Goal: Task Accomplishment & Management: Complete application form

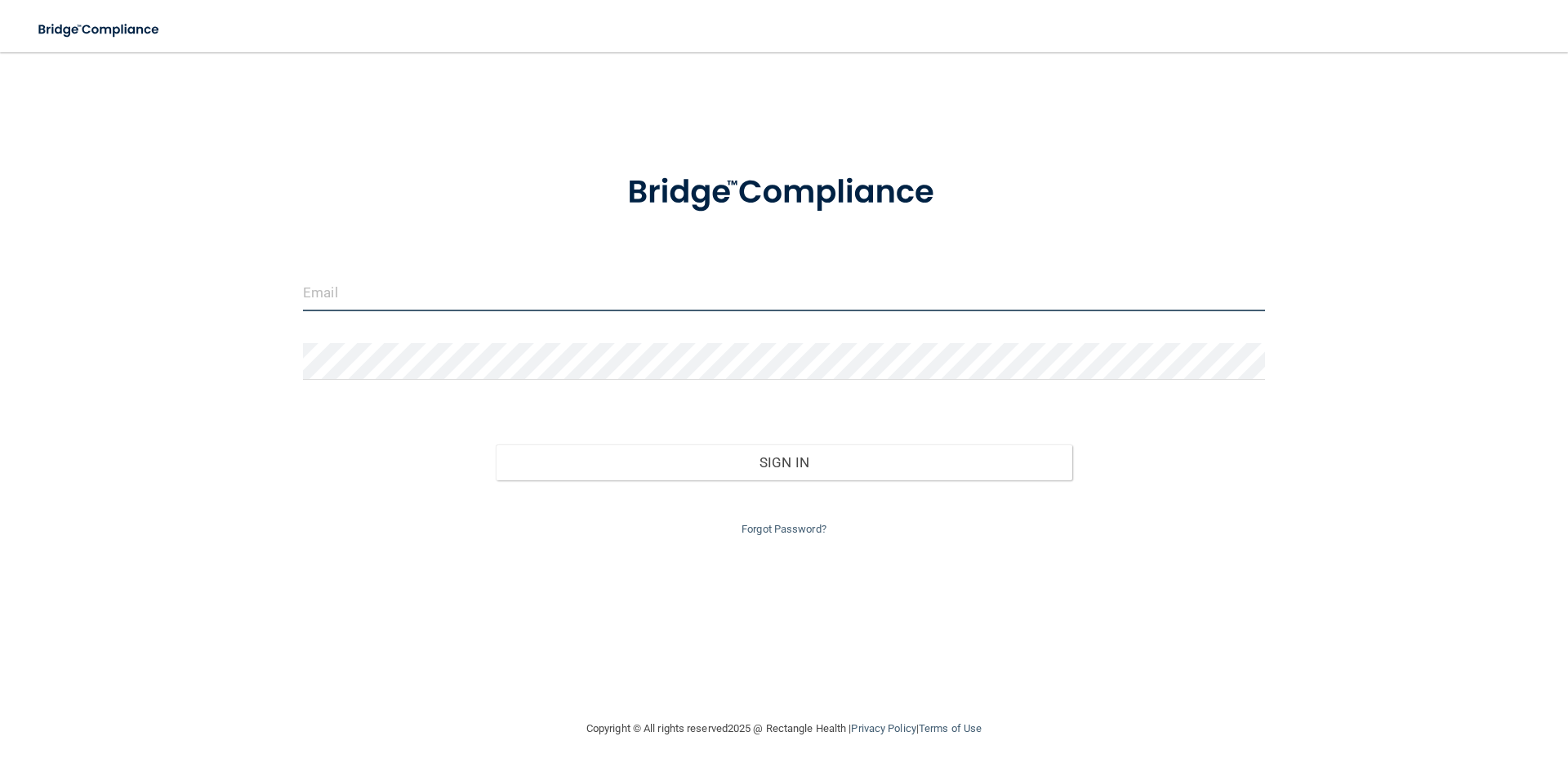
click at [362, 287] on input "email" at bounding box center [784, 292] width 962 height 37
type input "[PERSON_NAME][EMAIL_ADDRESS][PERSON_NAME][DOMAIN_NAME]"
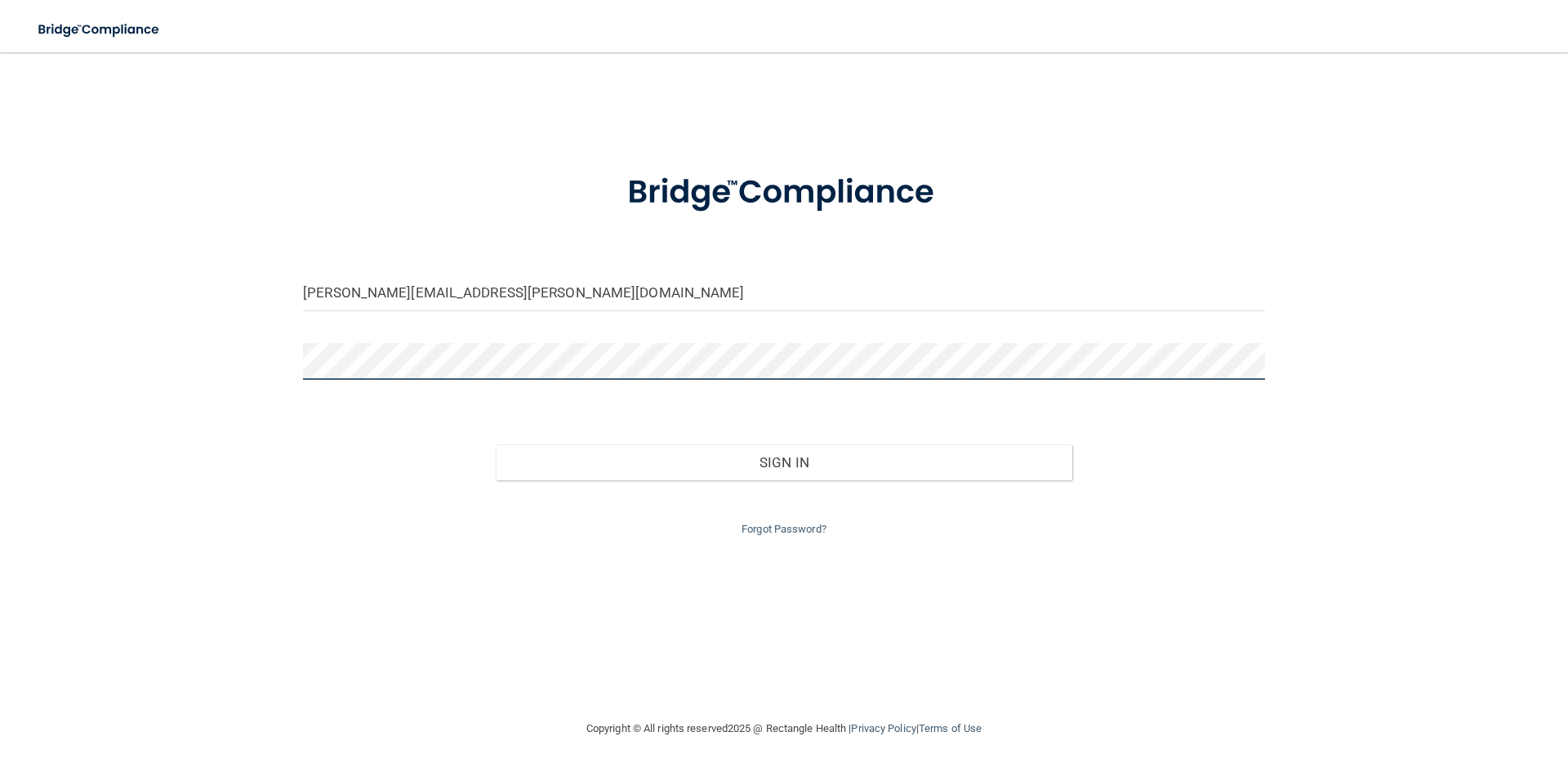
click at [496, 444] on button "Sign In" at bounding box center [784, 461] width 578 height 36
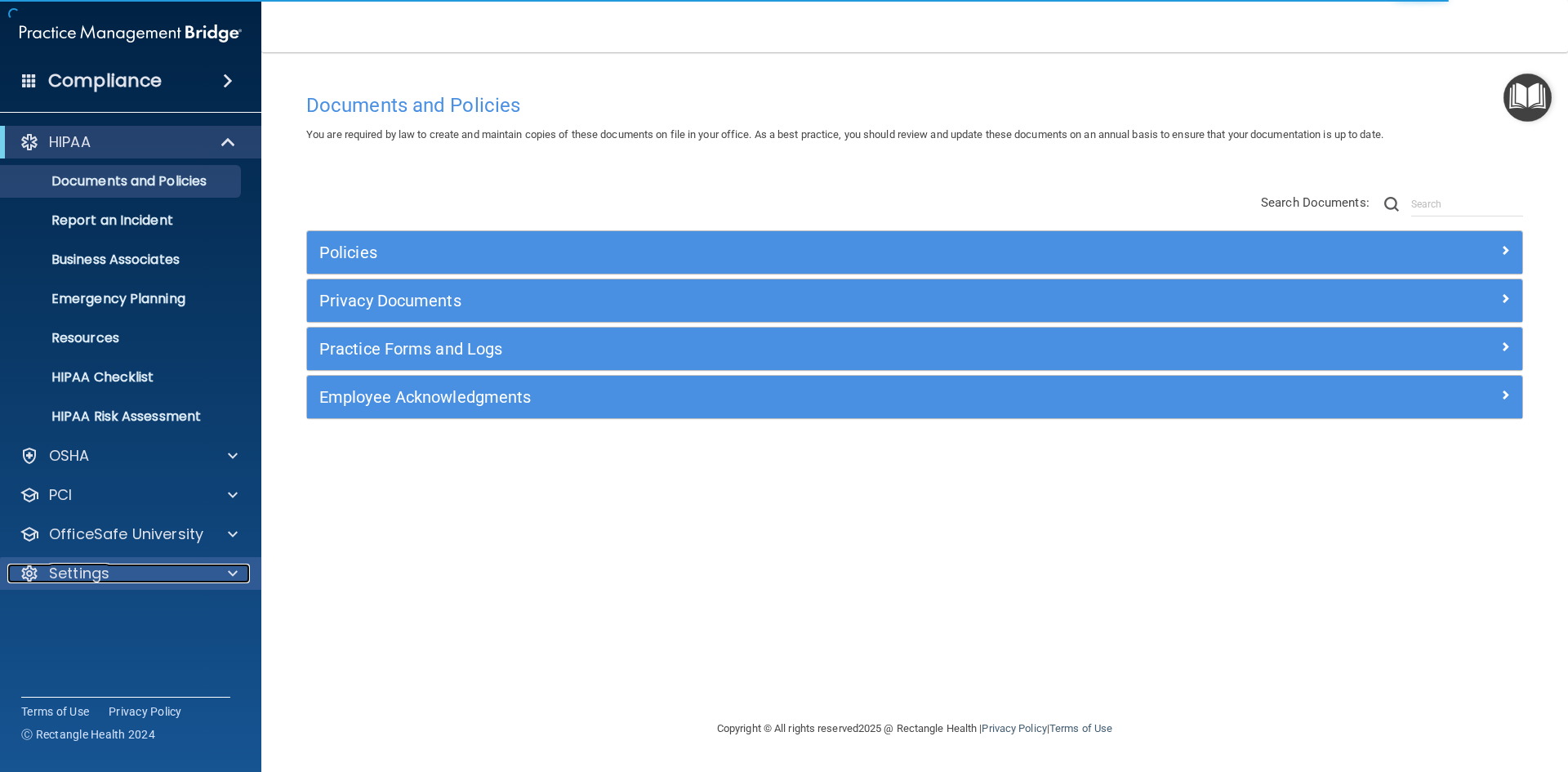
click at [92, 581] on p "Settings" at bounding box center [79, 573] width 61 height 19
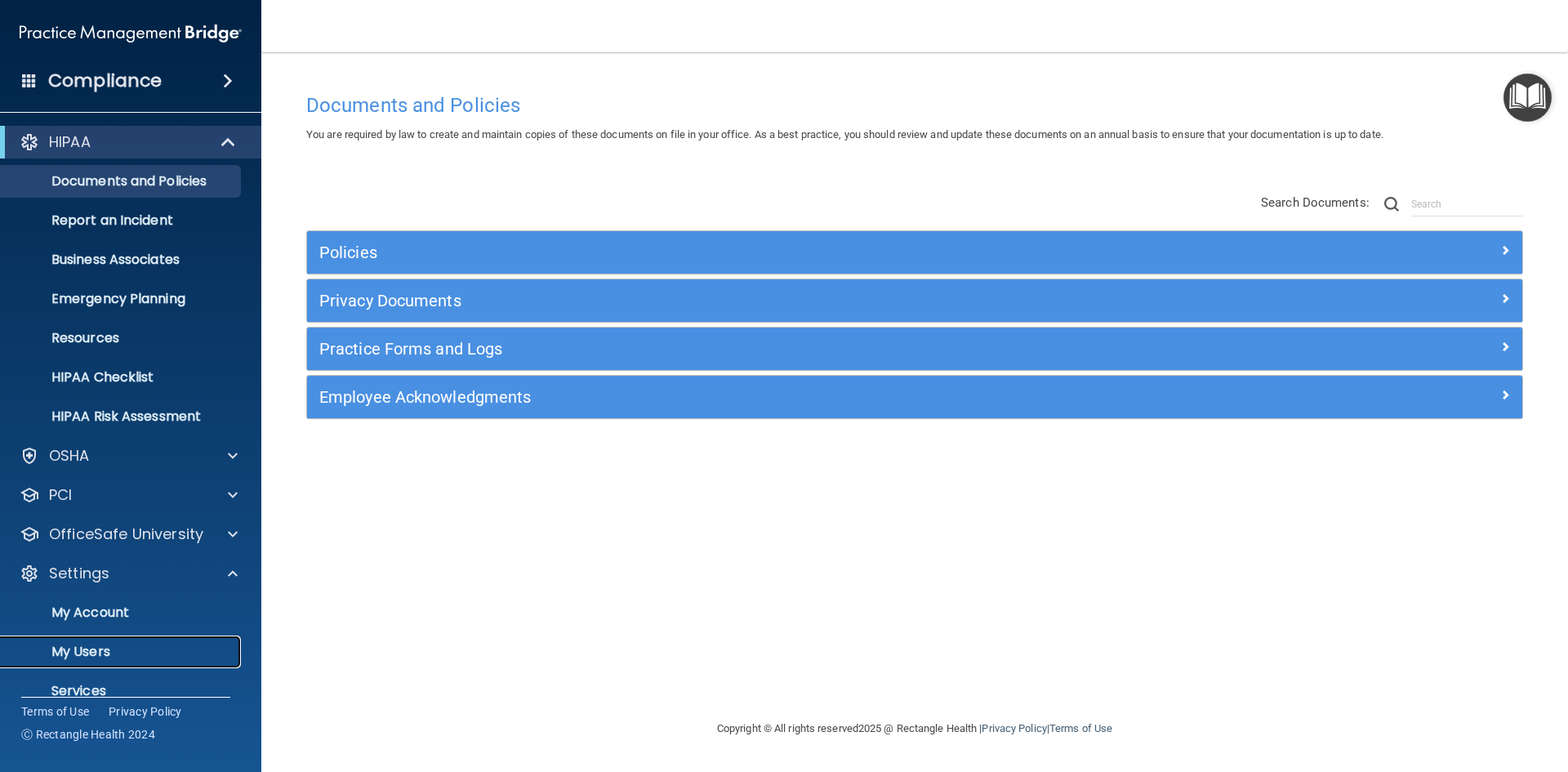
click at [95, 647] on p "My Users" at bounding box center [122, 652] width 223 height 16
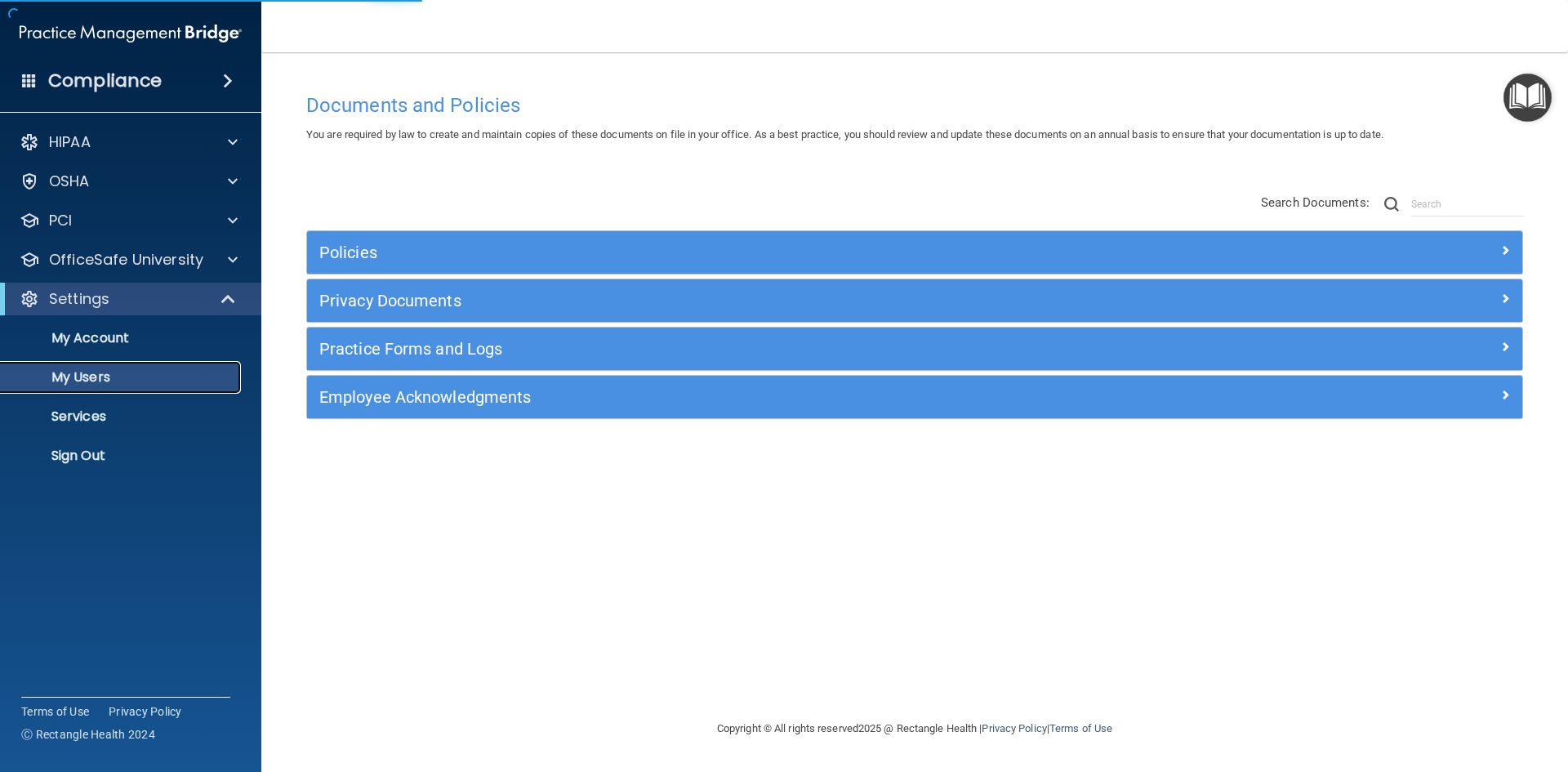
select select "20"
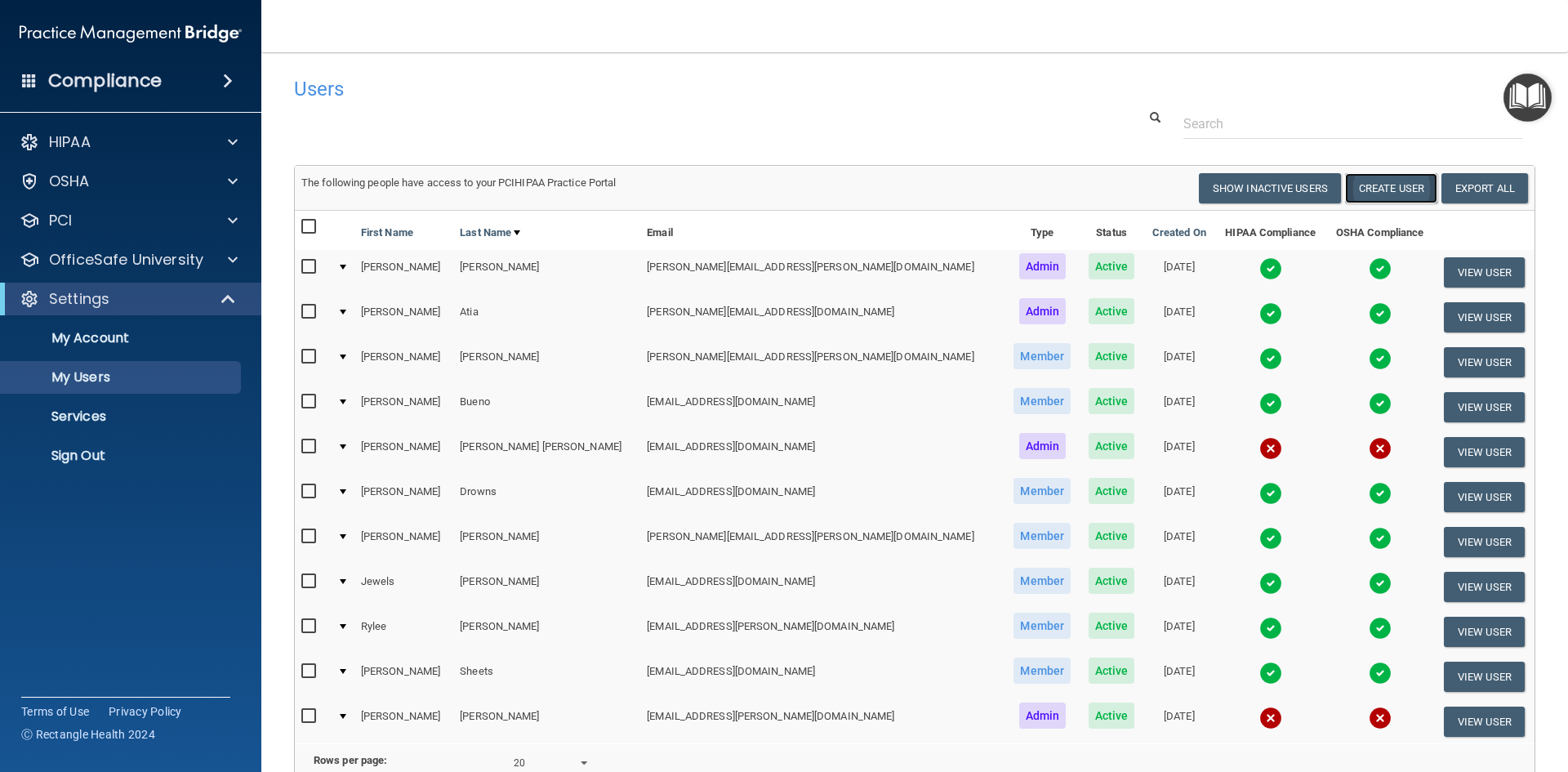
click at [1392, 185] on button "Create User" at bounding box center [1391, 187] width 92 height 30
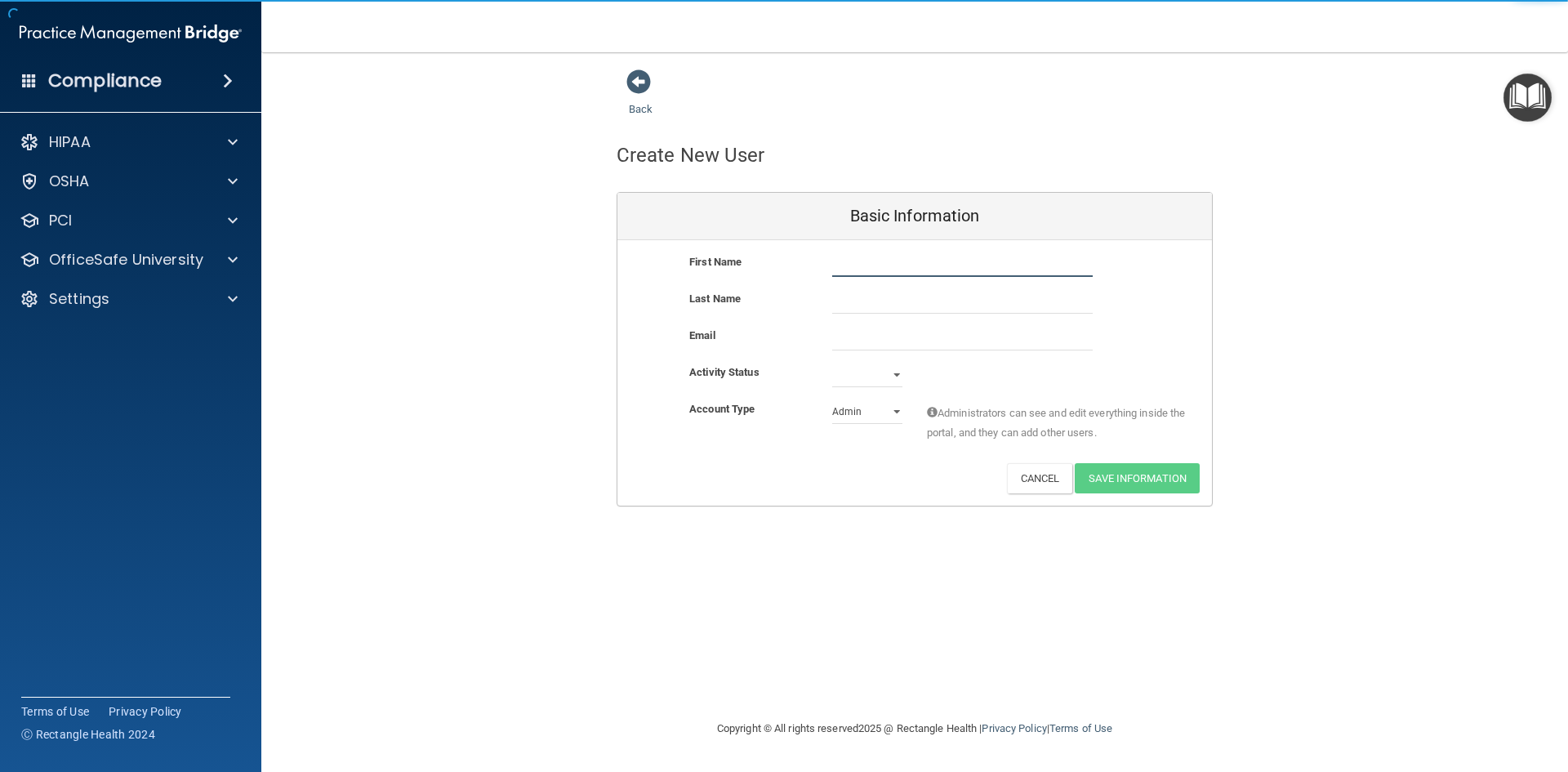
click at [897, 267] on input "text" at bounding box center [962, 264] width 261 height 24
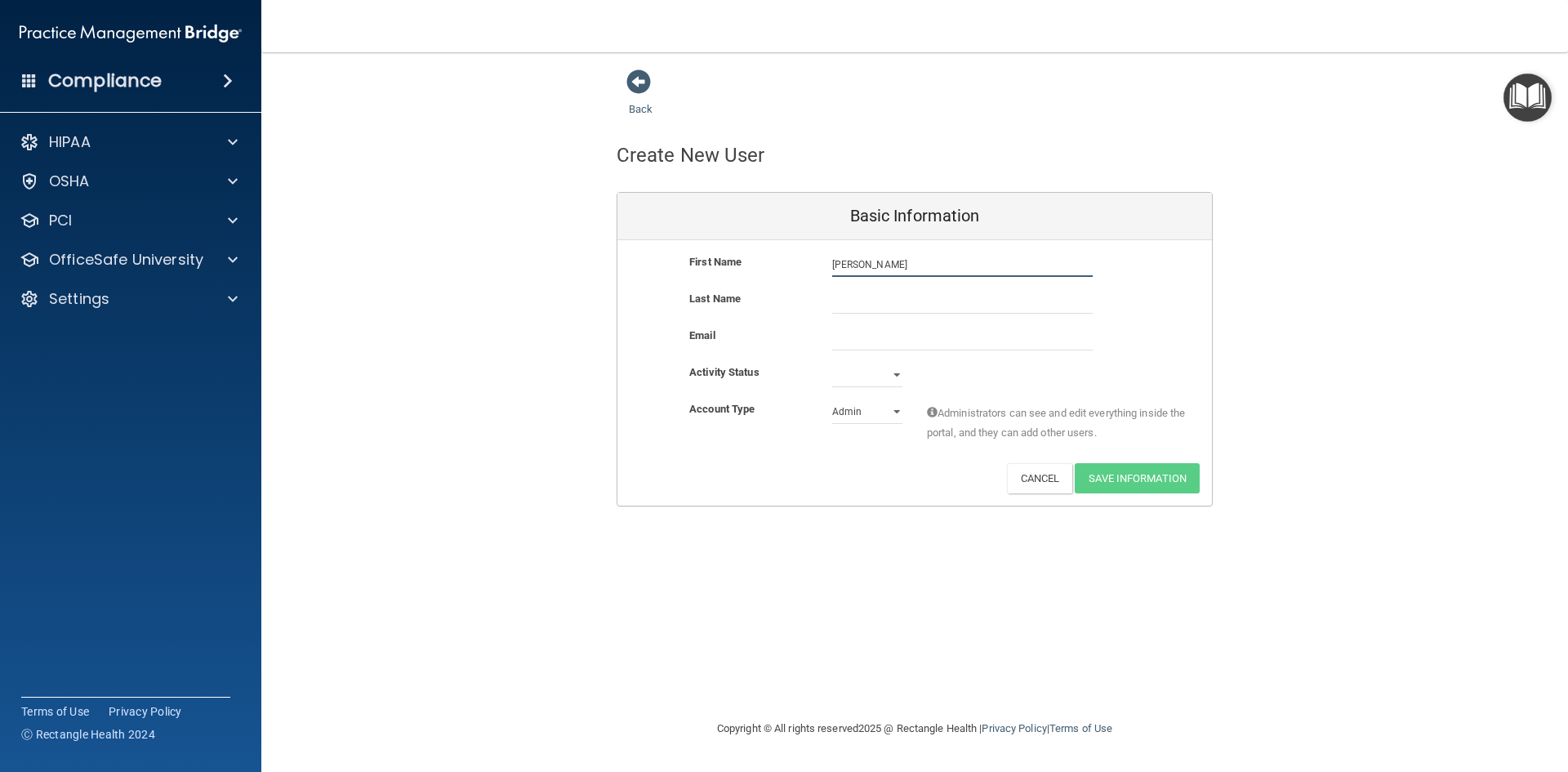
type input "[PERSON_NAME]"
click at [872, 302] on input "text" at bounding box center [962, 301] width 261 height 24
type input "[PERSON_NAME]"
drag, startPoint x: 884, startPoint y: 297, endPoint x: 771, endPoint y: 296, distance: 113.0
click at [771, 296] on div "Last Name [PERSON_NAME]" at bounding box center [914, 301] width 595 height 24
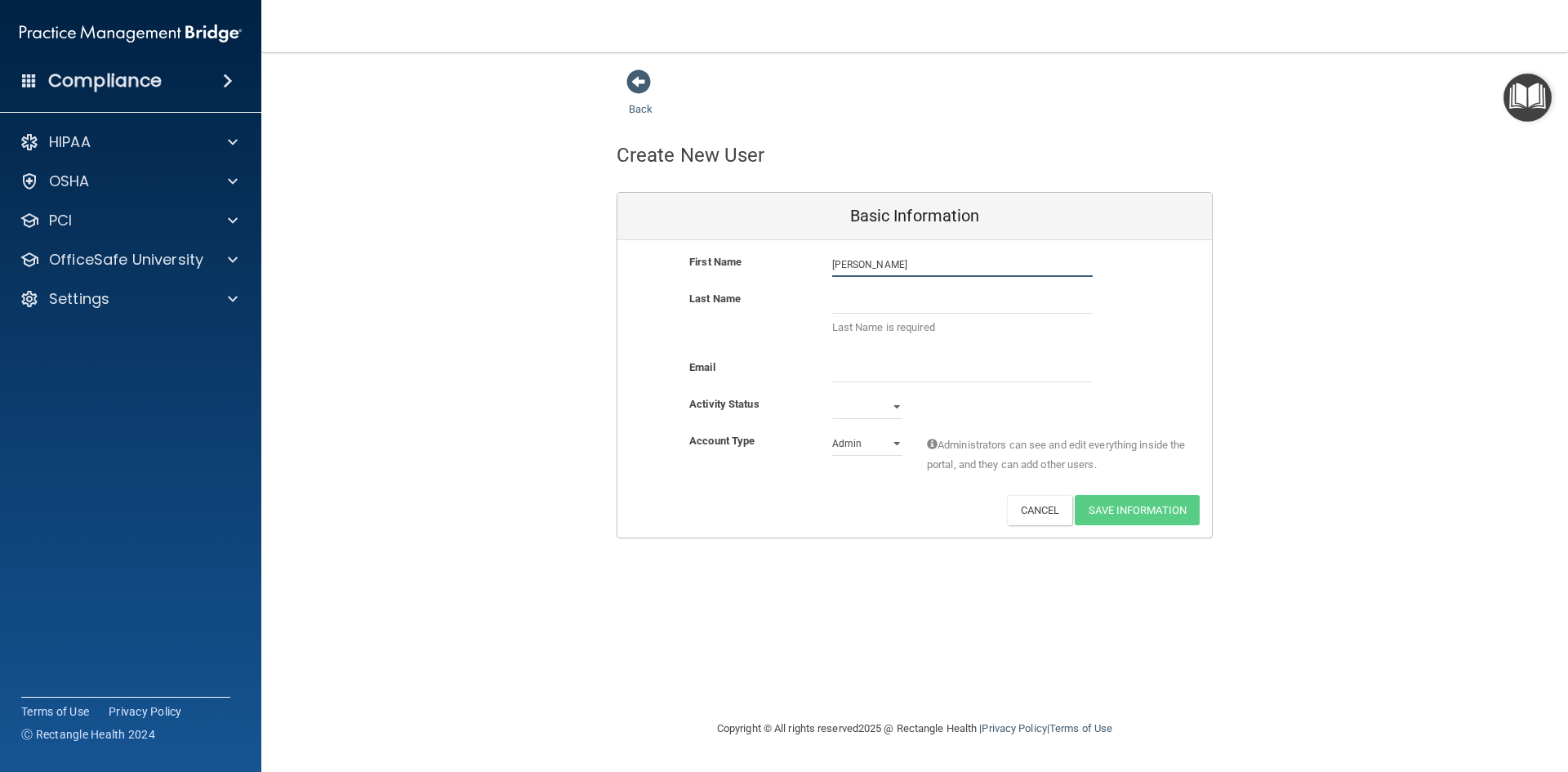
drag, startPoint x: 884, startPoint y: 254, endPoint x: 802, endPoint y: 266, distance: 82.9
click at [802, 266] on div "First Name [PERSON_NAME]" at bounding box center [914, 264] width 595 height 24
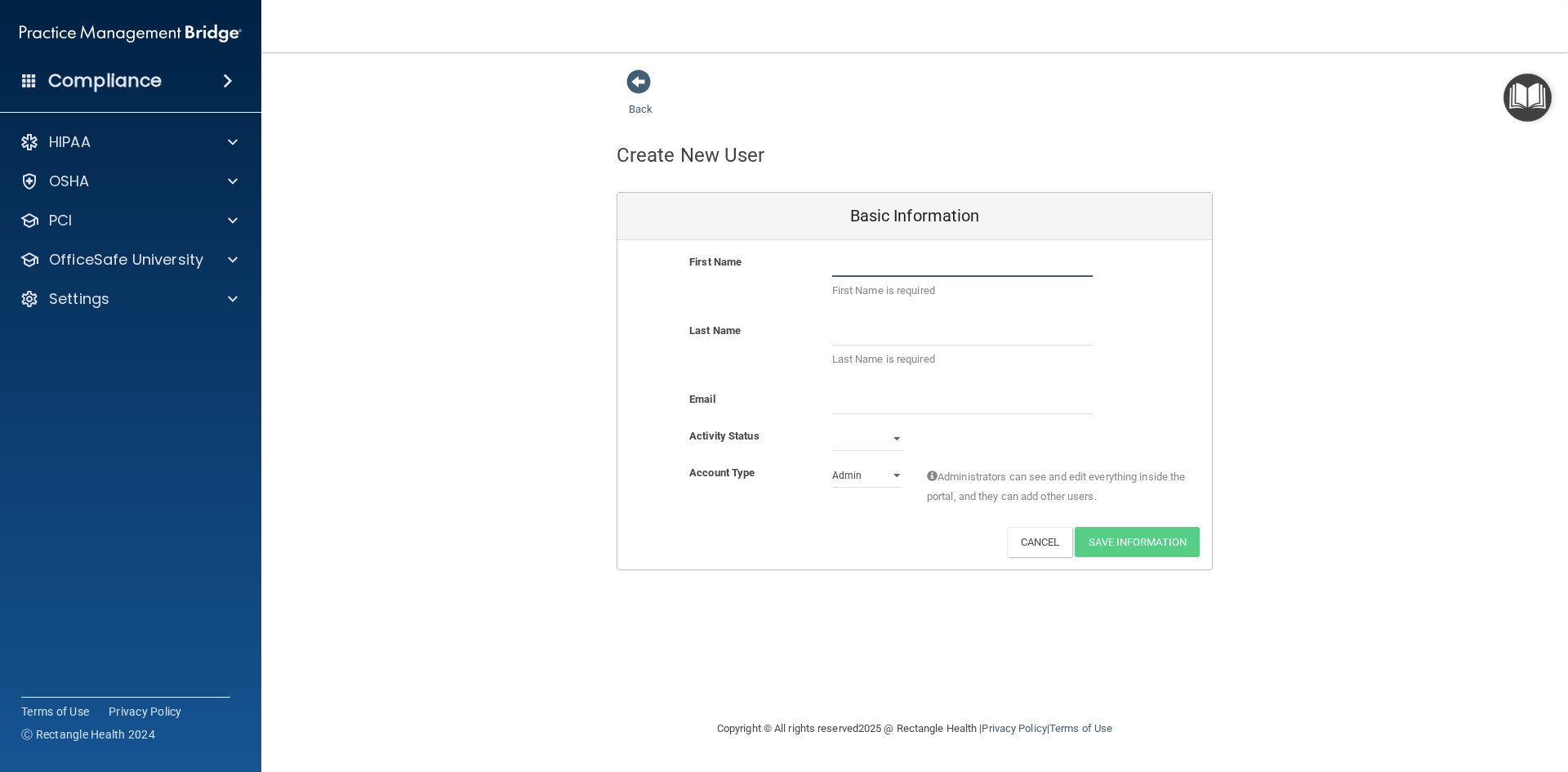
click at [884, 268] on input "text" at bounding box center [962, 264] width 261 height 24
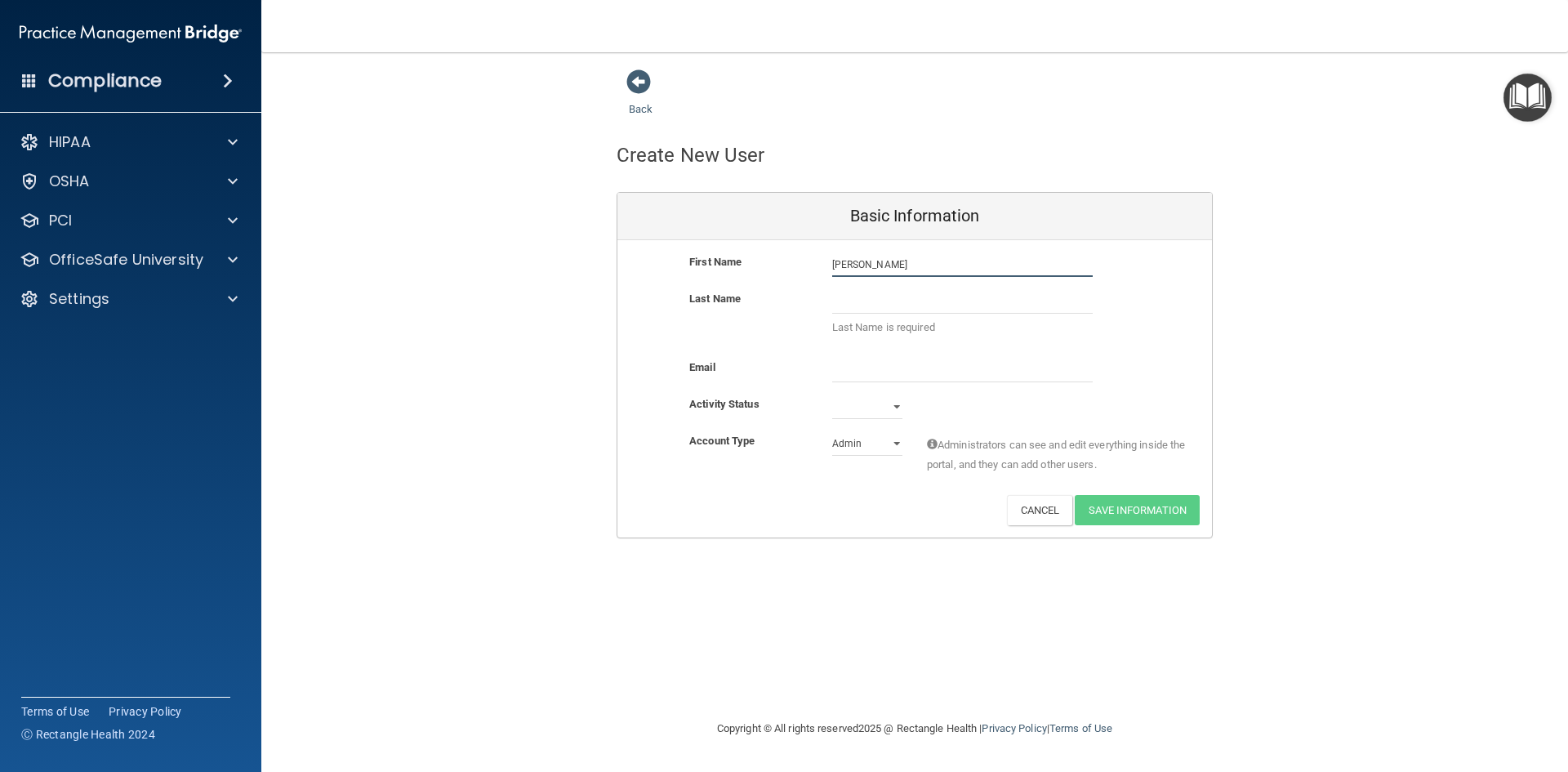
type input "[PERSON_NAME]"
click at [856, 302] on input "text" at bounding box center [962, 301] width 261 height 24
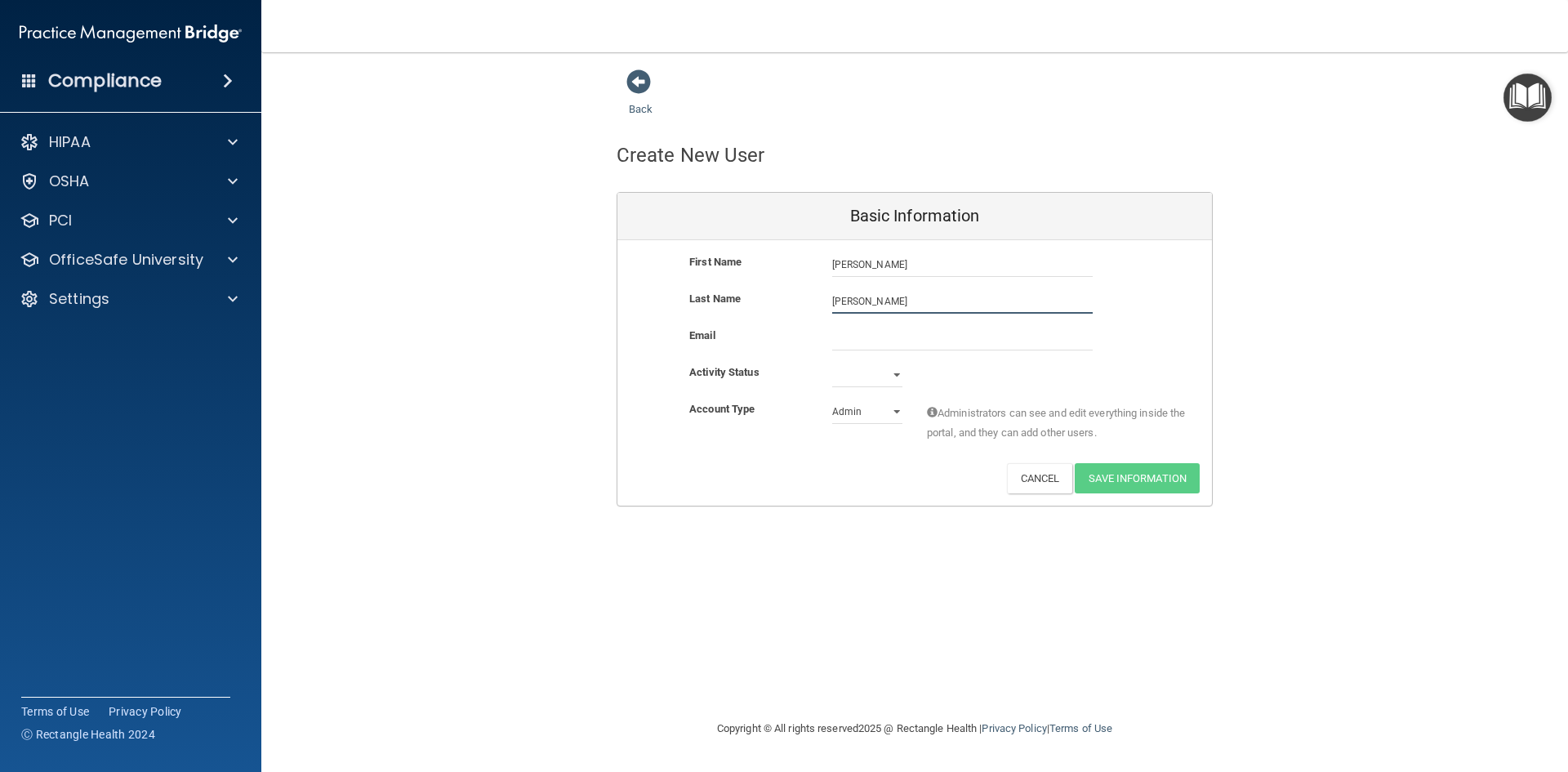
type input "[PERSON_NAME]"
click at [845, 338] on input "email" at bounding box center [962, 337] width 261 height 24
click at [875, 339] on input "email" at bounding box center [962, 337] width 261 height 24
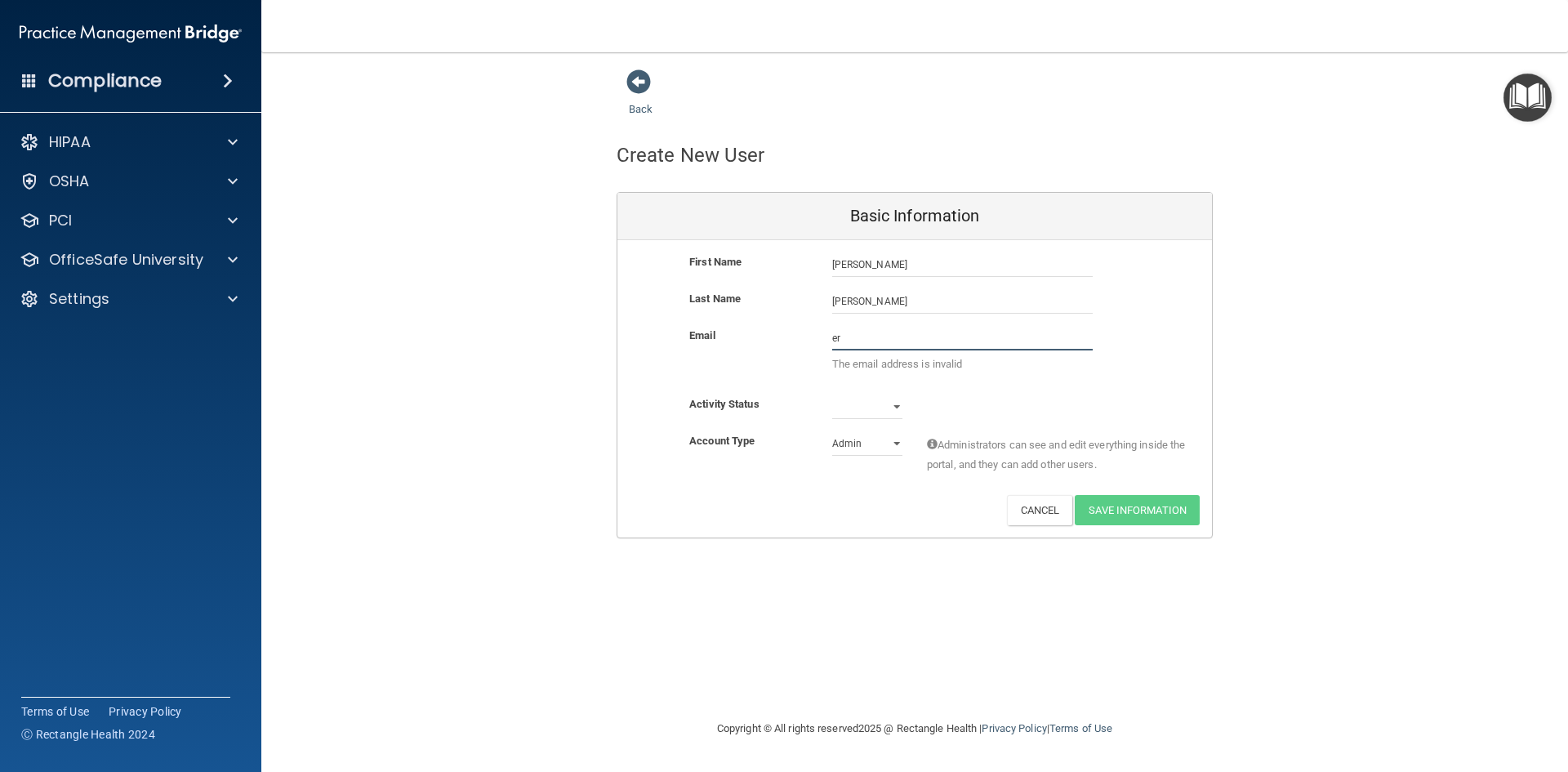
type input "e"
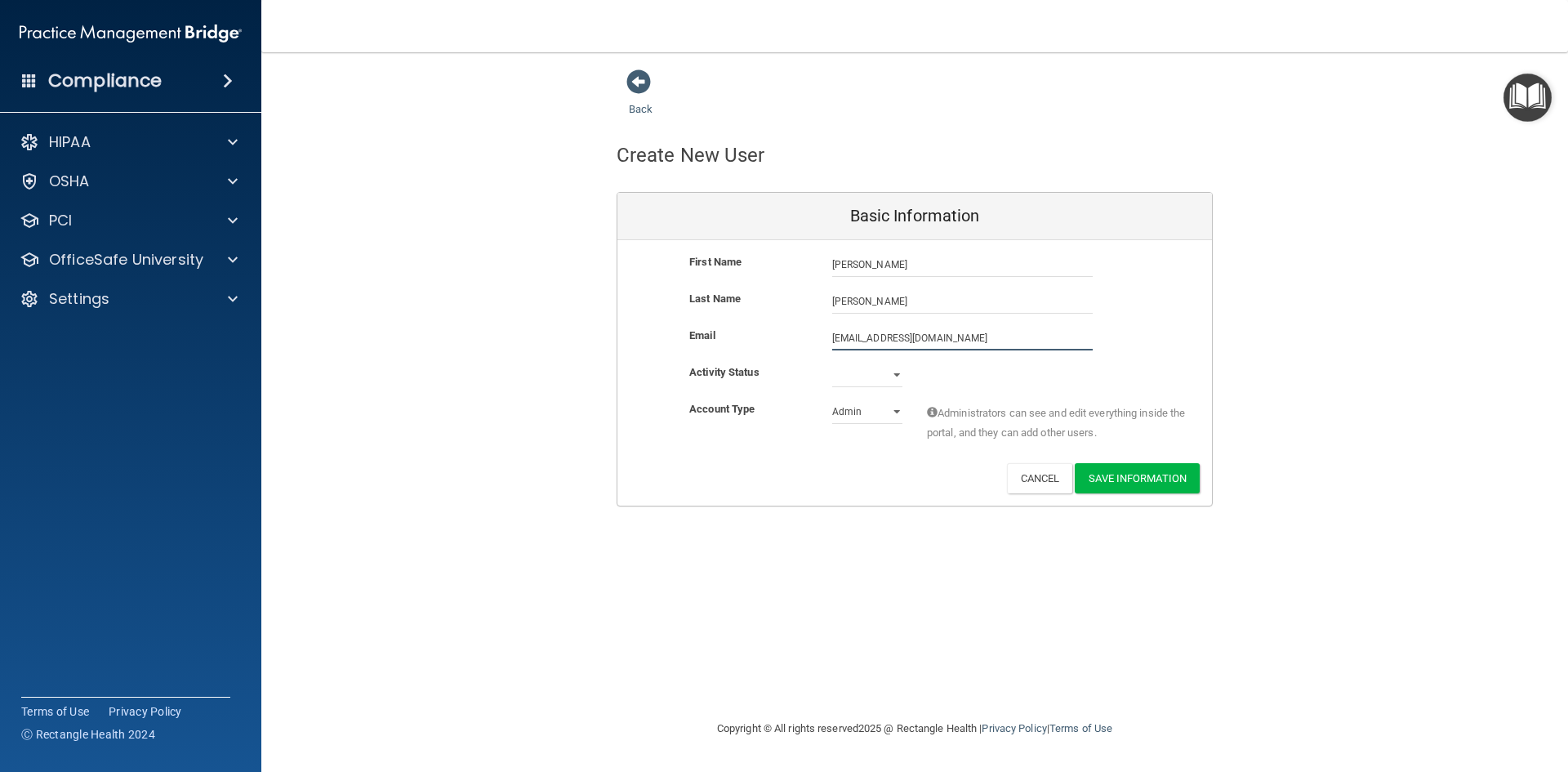
type input "[EMAIL_ADDRESS][DOMAIN_NAME]"
click at [890, 383] on select "Active Inactive" at bounding box center [867, 378] width 70 height 24
select select "active"
click at [833, 362] on select "Active Inactive" at bounding box center [867, 374] width 70 height 24
click at [888, 415] on select "Admin Member" at bounding box center [867, 411] width 70 height 24
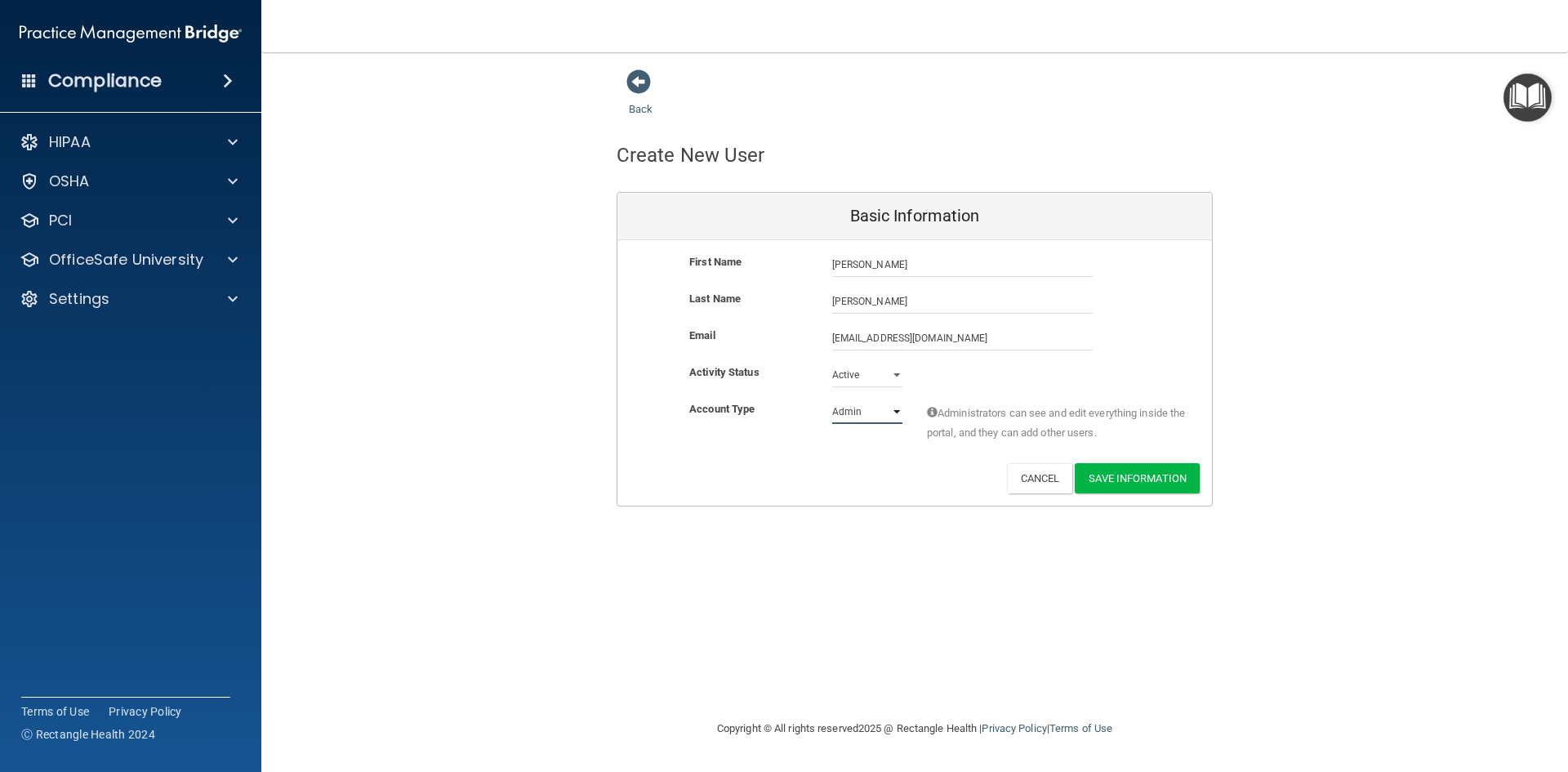
select select "practice_member"
click at [833, 399] on select "Admin Member" at bounding box center [867, 411] width 70 height 24
click at [1144, 480] on button "Save Information" at bounding box center [1137, 478] width 125 height 30
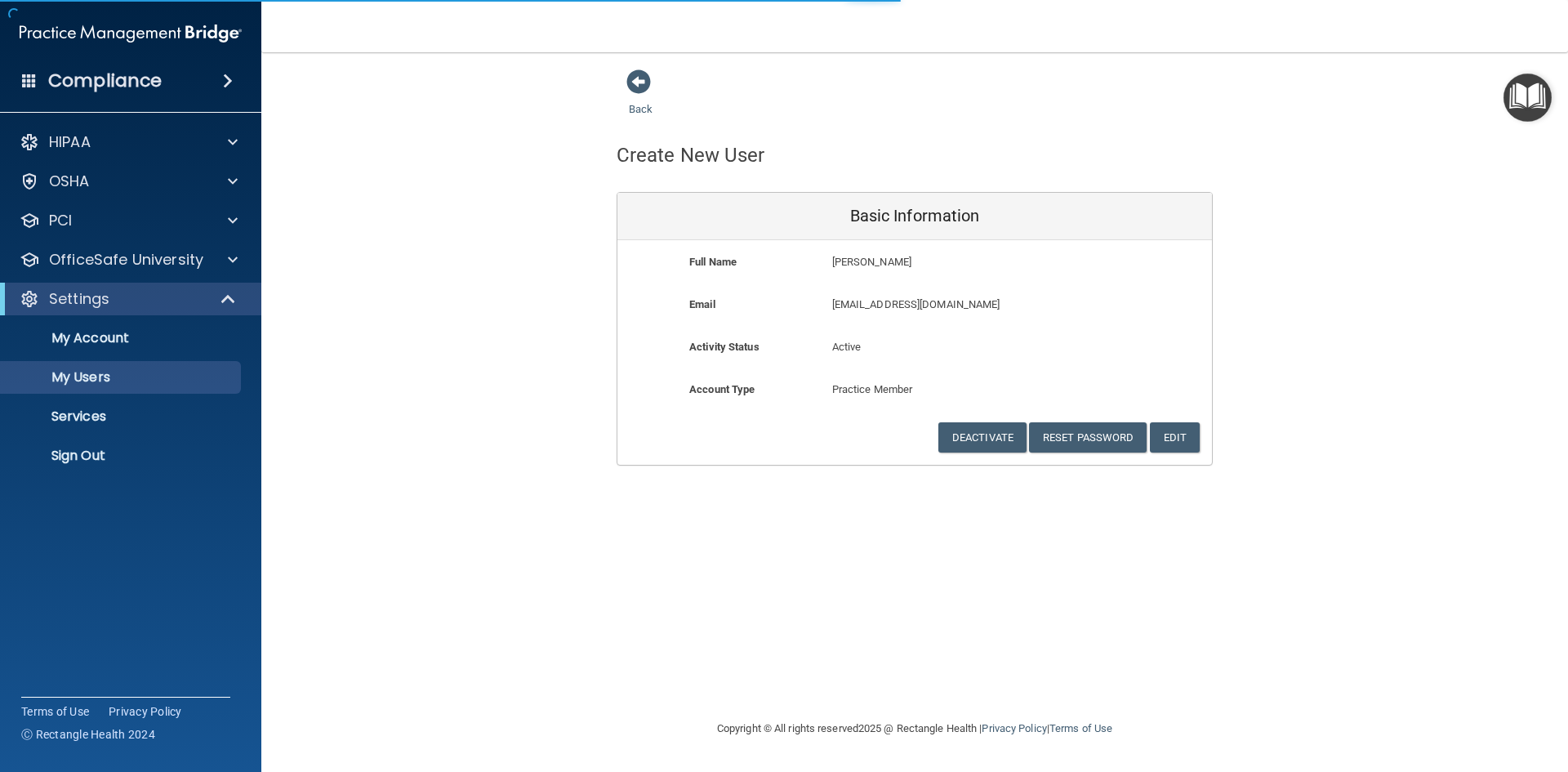
select select "20"
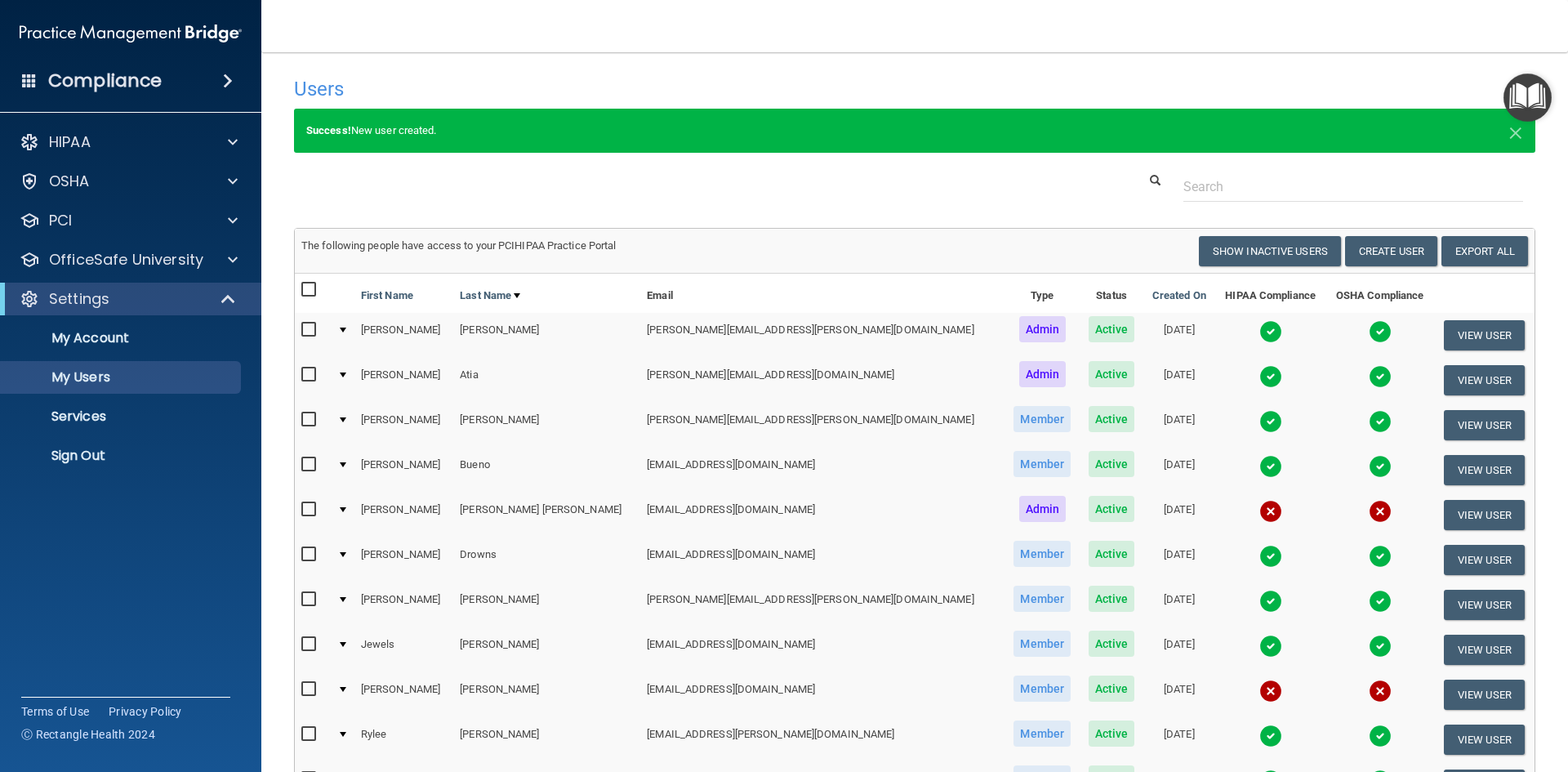
click at [1039, 235] on td "The following people have access to your PCIHIPAA Practice Portal Resend Invite…" at bounding box center [915, 252] width 1240 height 44
click at [1387, 253] on button "Create User" at bounding box center [1391, 251] width 92 height 30
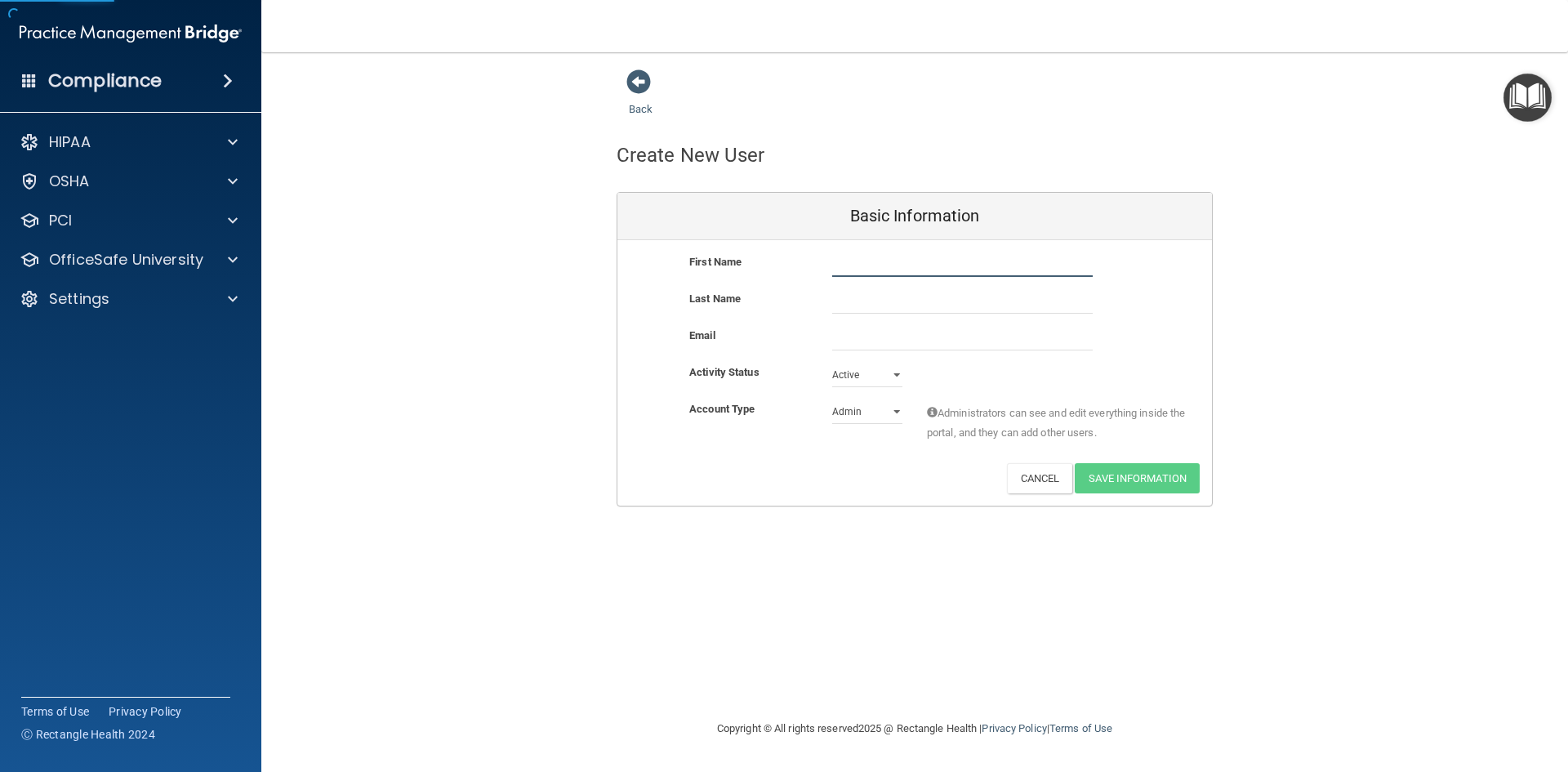
click at [868, 263] on input "text" at bounding box center [962, 264] width 261 height 24
type input "[PERSON_NAME]"
click at [836, 305] on input "text" at bounding box center [962, 301] width 261 height 24
type input "[PERSON_NAME]"
click at [857, 336] on input "email" at bounding box center [962, 337] width 261 height 24
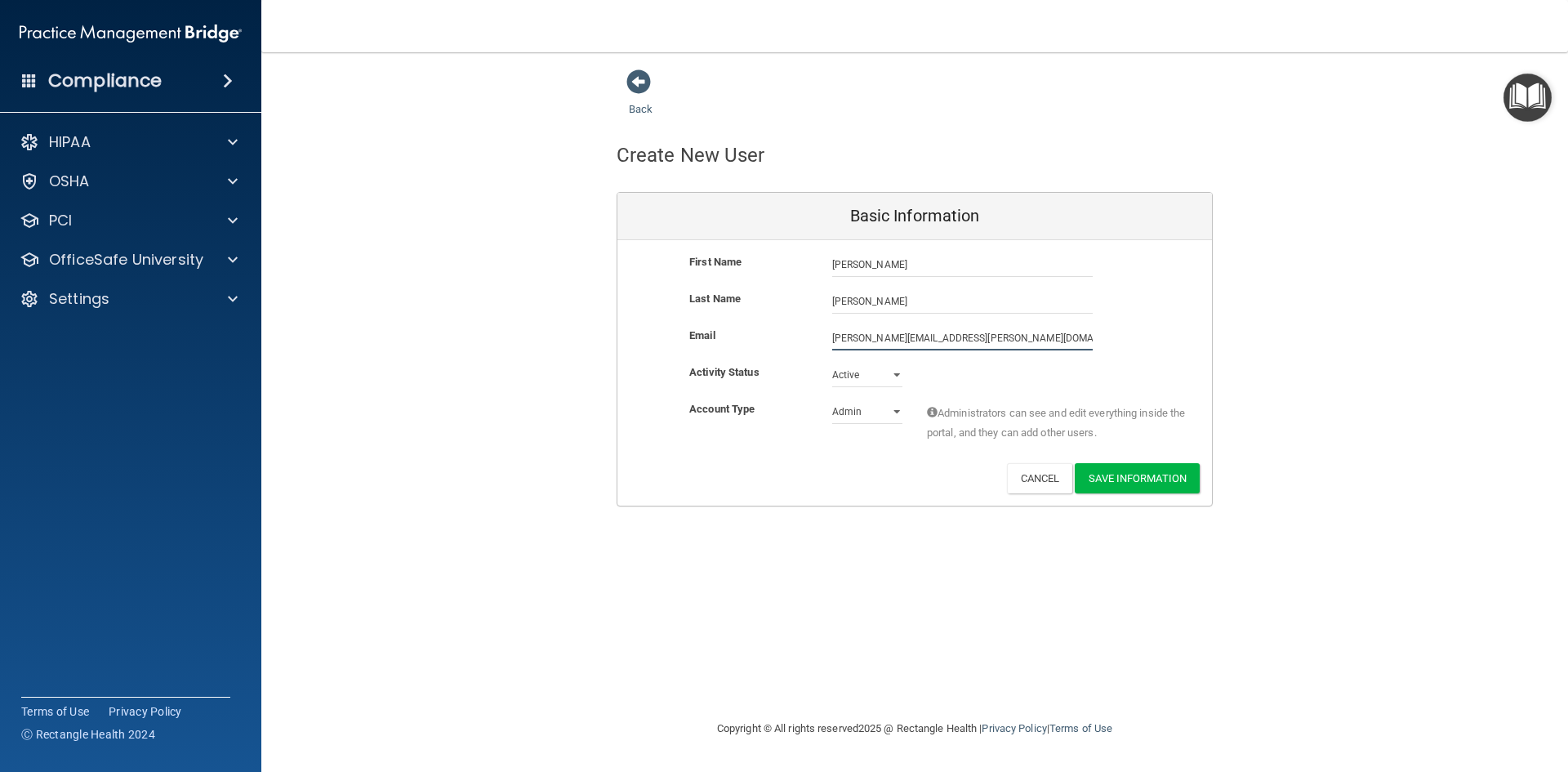
type input "[PERSON_NAME][EMAIL_ADDRESS][PERSON_NAME][DOMAIN_NAME]"
click at [888, 411] on select "Admin Member" at bounding box center [867, 414] width 70 height 24
select select "practice_member"
click at [833, 399] on select "Admin Member" at bounding box center [867, 411] width 70 height 24
click at [1153, 482] on button "Save Information" at bounding box center [1137, 478] width 125 height 30
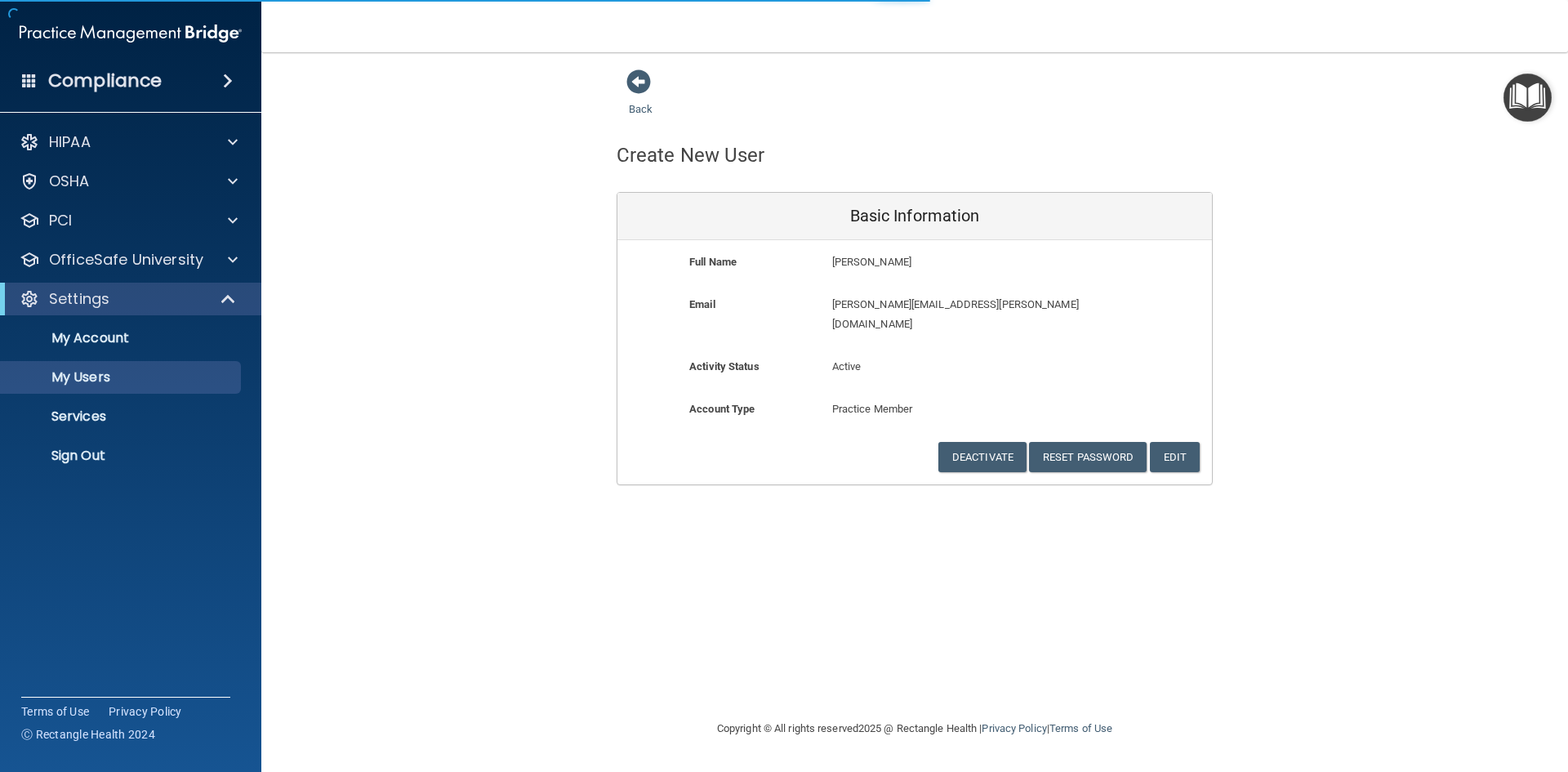
select select "20"
